Goal: Transaction & Acquisition: Purchase product/service

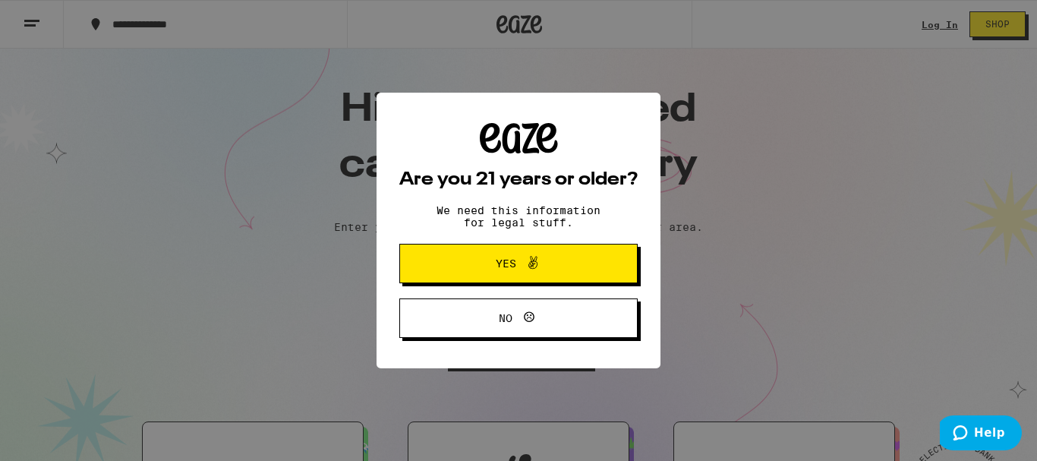
click at [484, 276] on button "Yes" at bounding box center [518, 263] width 238 height 39
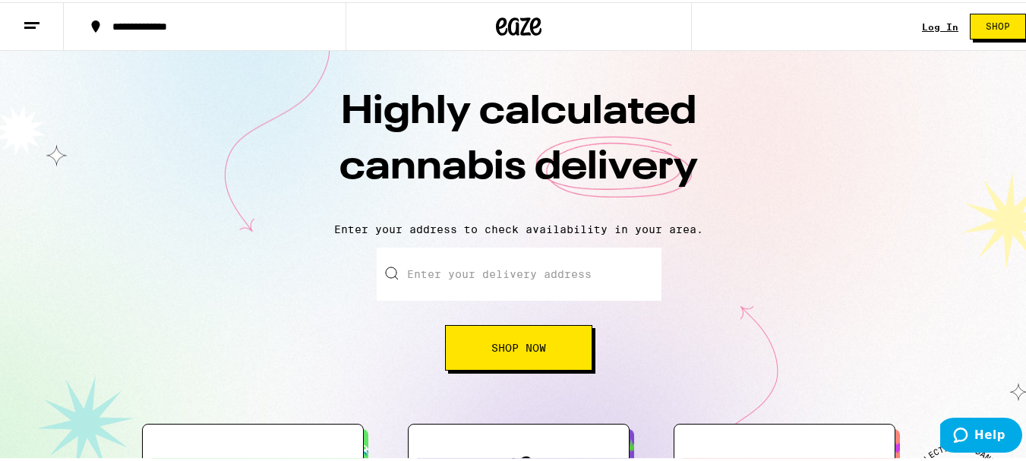
drag, startPoint x: 533, startPoint y: 343, endPoint x: 526, endPoint y: 336, distance: 10.2
click at [530, 338] on button "Shop Now" at bounding box center [518, 346] width 147 height 46
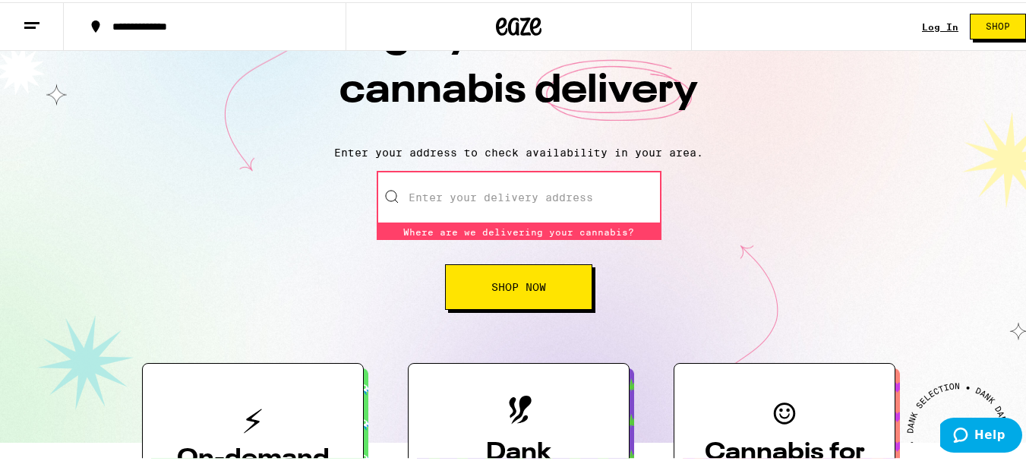
scroll to position [152, 0]
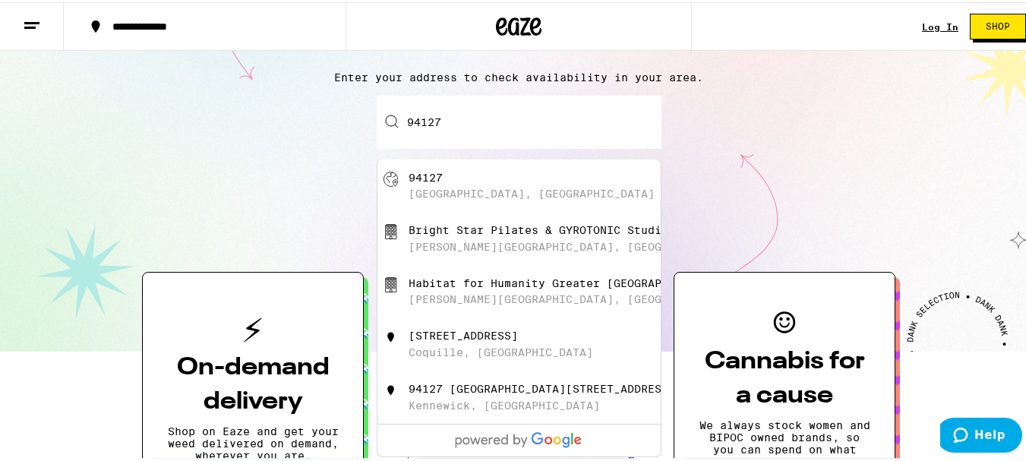
click at [431, 181] on div "94127" at bounding box center [425, 175] width 34 height 12
type input "[GEOGRAPHIC_DATA]"
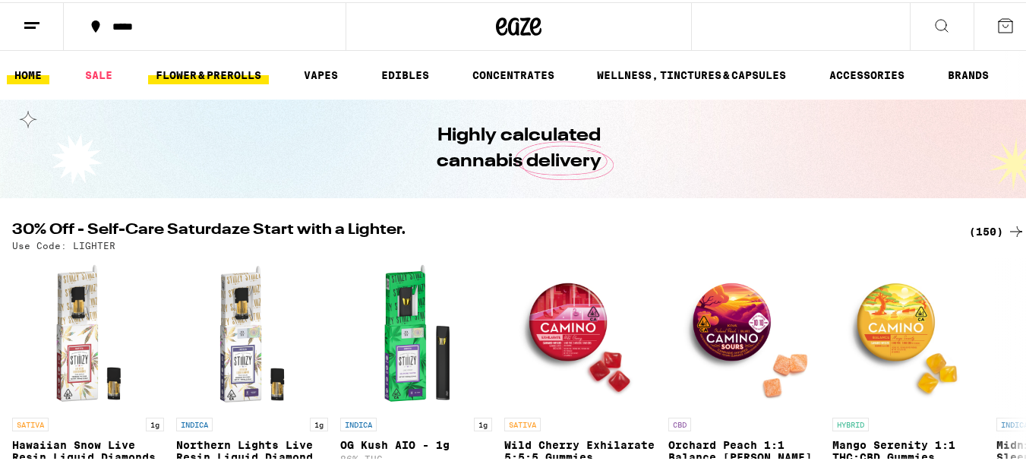
click at [194, 79] on link "FLOWER & PREROLLS" at bounding box center [208, 73] width 121 height 18
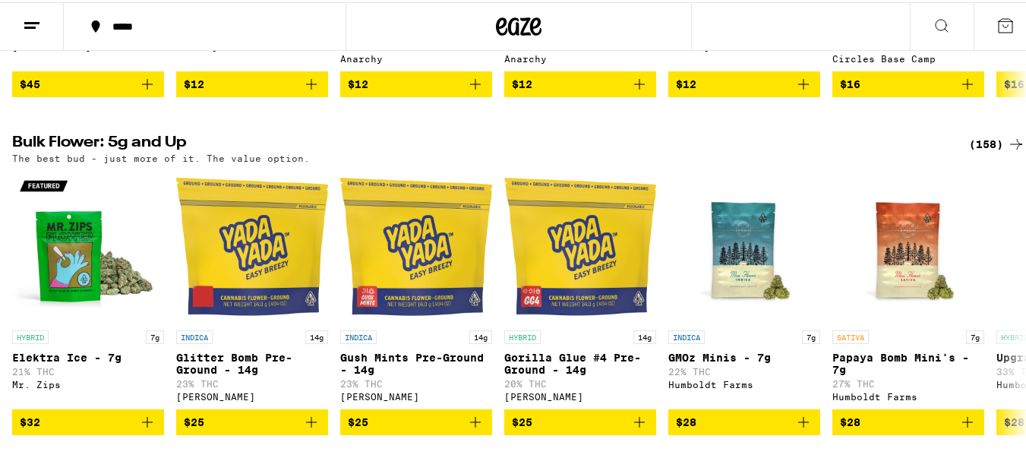
scroll to position [455, 0]
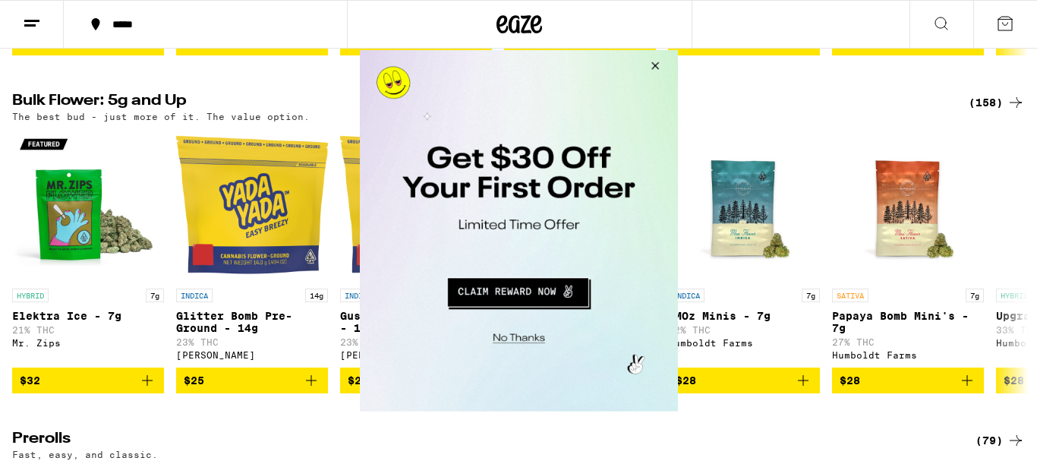
click at [651, 64] on button "Close Modal" at bounding box center [652, 67] width 41 height 36
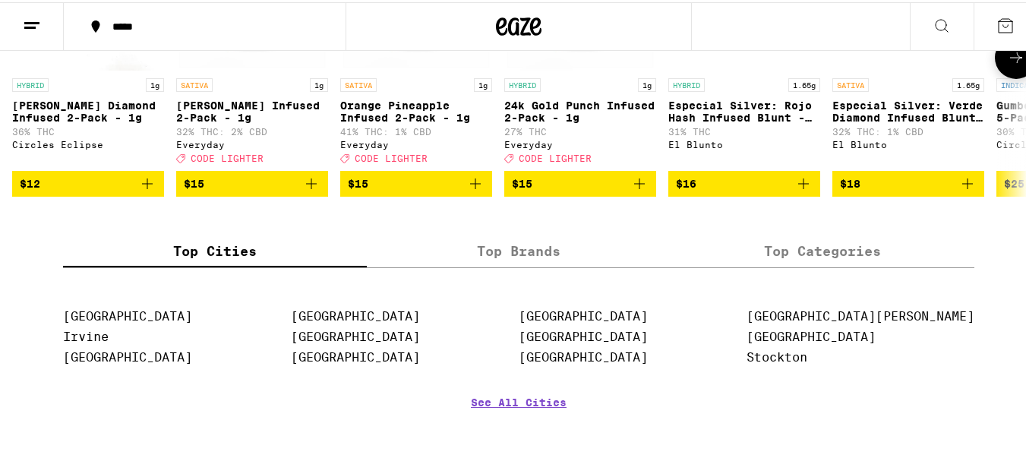
scroll to position [1366, 0]
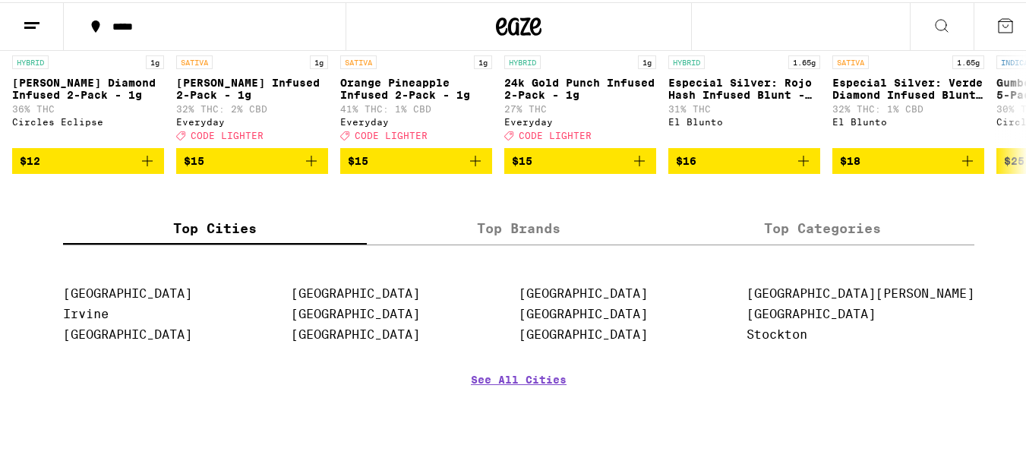
click at [508, 242] on label "Top Brands" at bounding box center [519, 226] width 304 height 33
click at [0, 0] on input "Top Brands" at bounding box center [0, 0] width 0 height 0
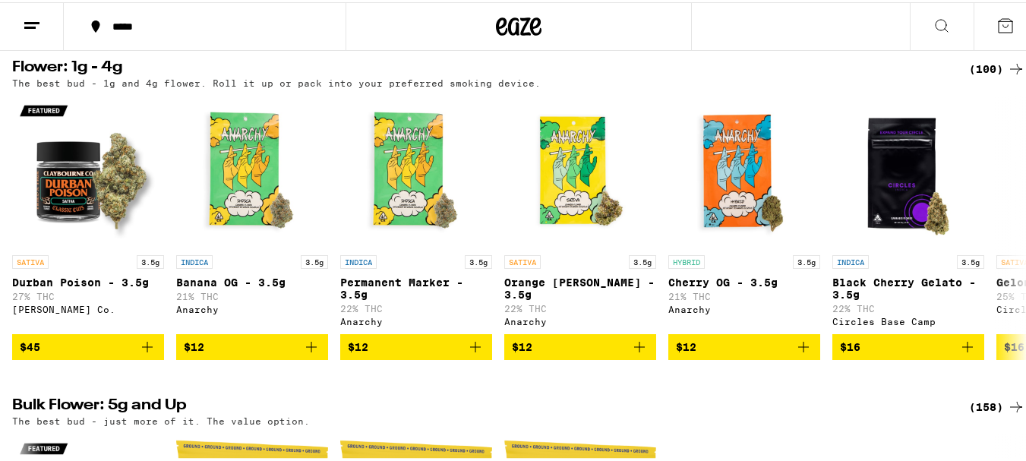
scroll to position [0, 0]
